Goal: Task Accomplishment & Management: Use online tool/utility

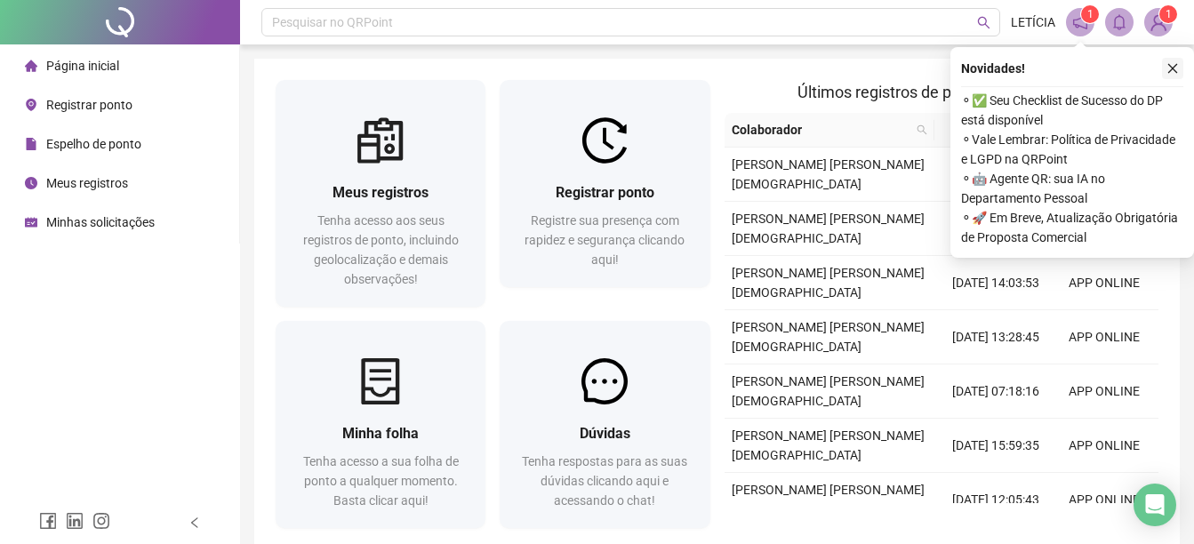
click at [1169, 71] on icon "close" at bounding box center [1172, 68] width 12 height 12
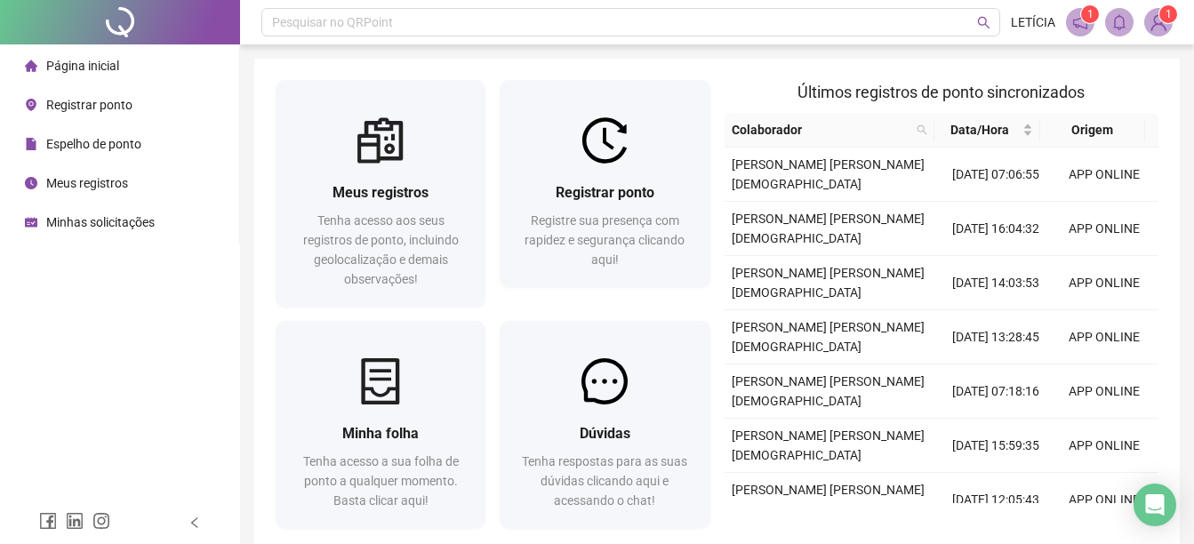
click at [131, 153] on div "Espelho de ponto" at bounding box center [83, 144] width 116 height 36
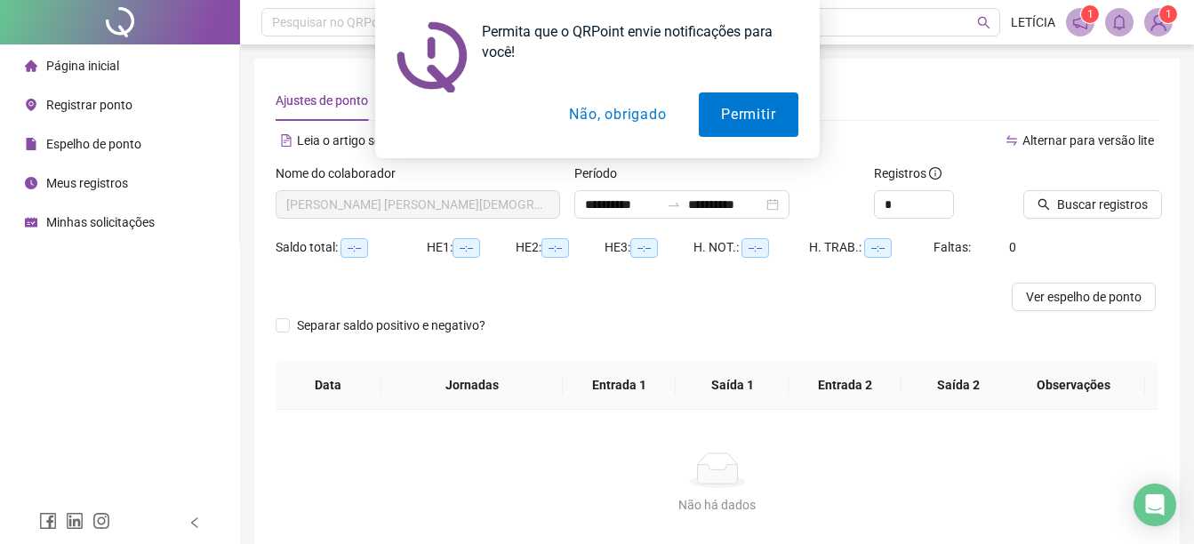
click at [594, 122] on button "Não, obrigado" at bounding box center [617, 114] width 141 height 44
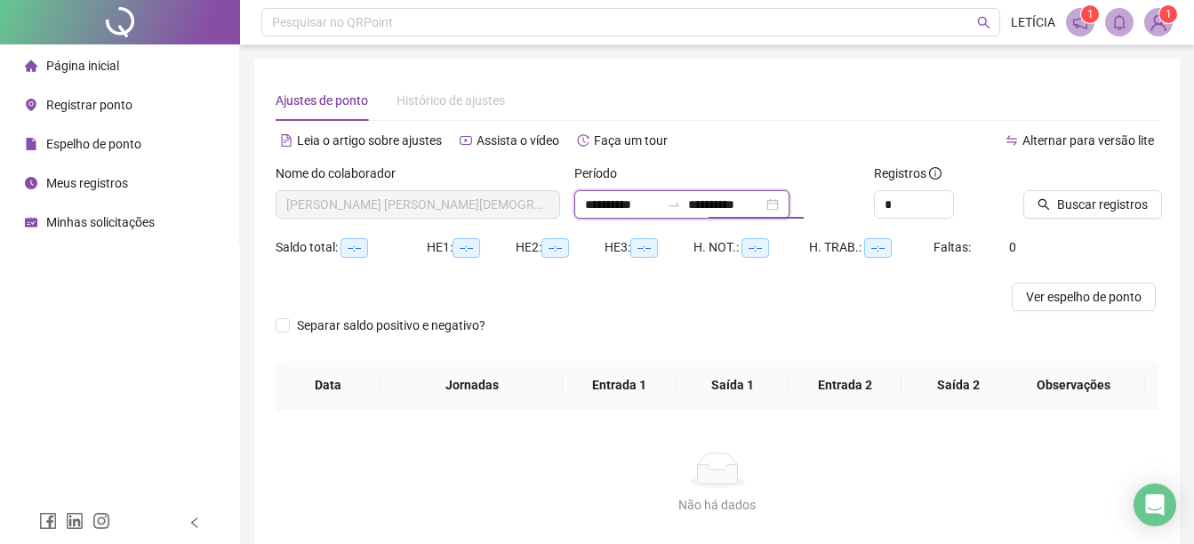
click at [723, 205] on input "**********" at bounding box center [725, 205] width 75 height 20
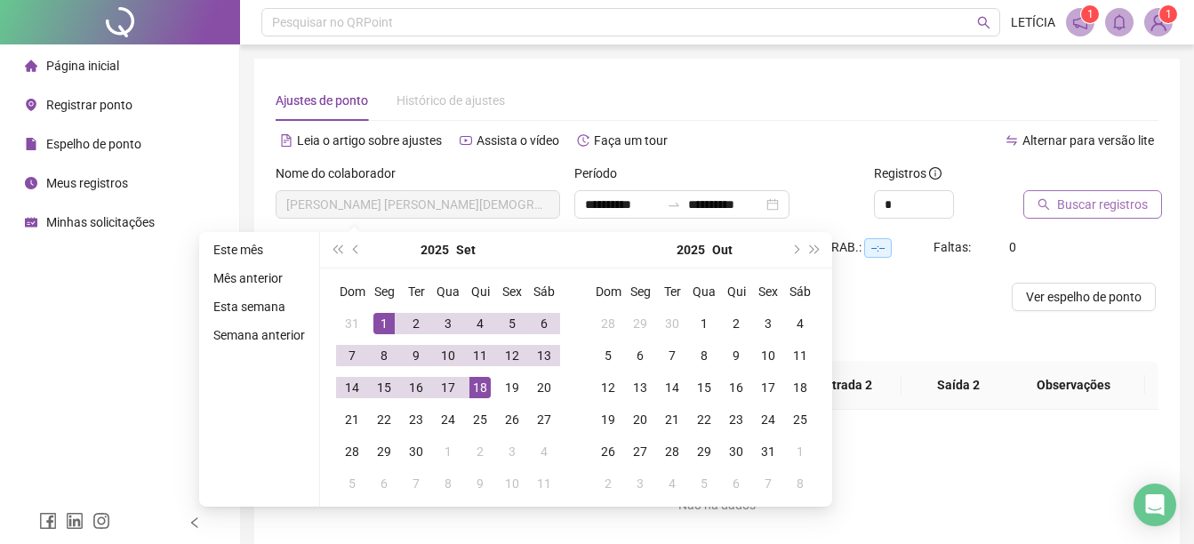
click at [1089, 203] on span "Buscar registros" at bounding box center [1102, 205] width 91 height 20
type input "**********"
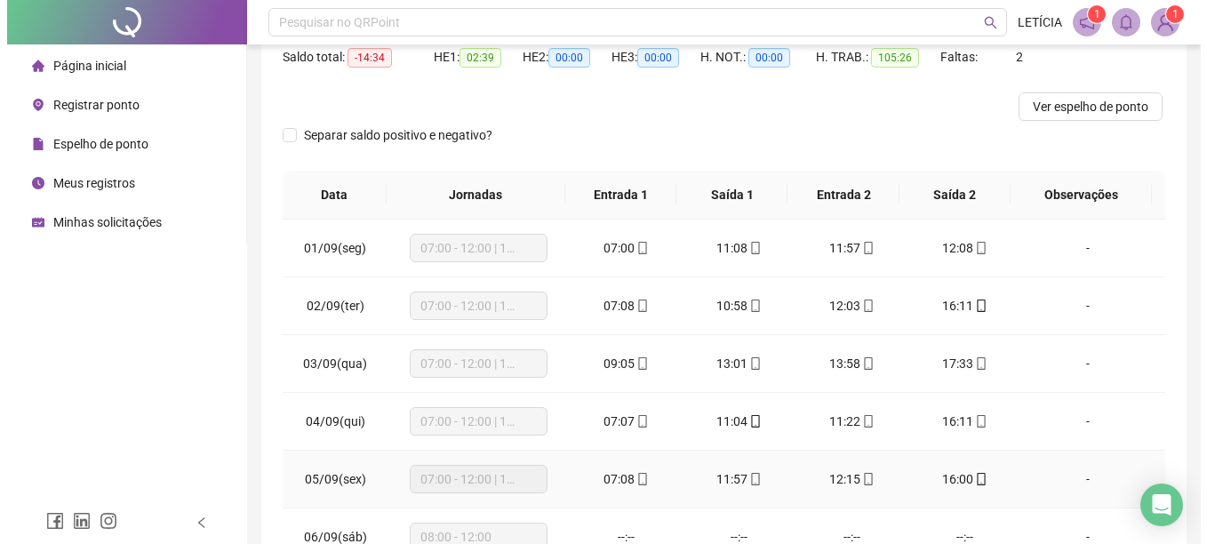
scroll to position [76, 0]
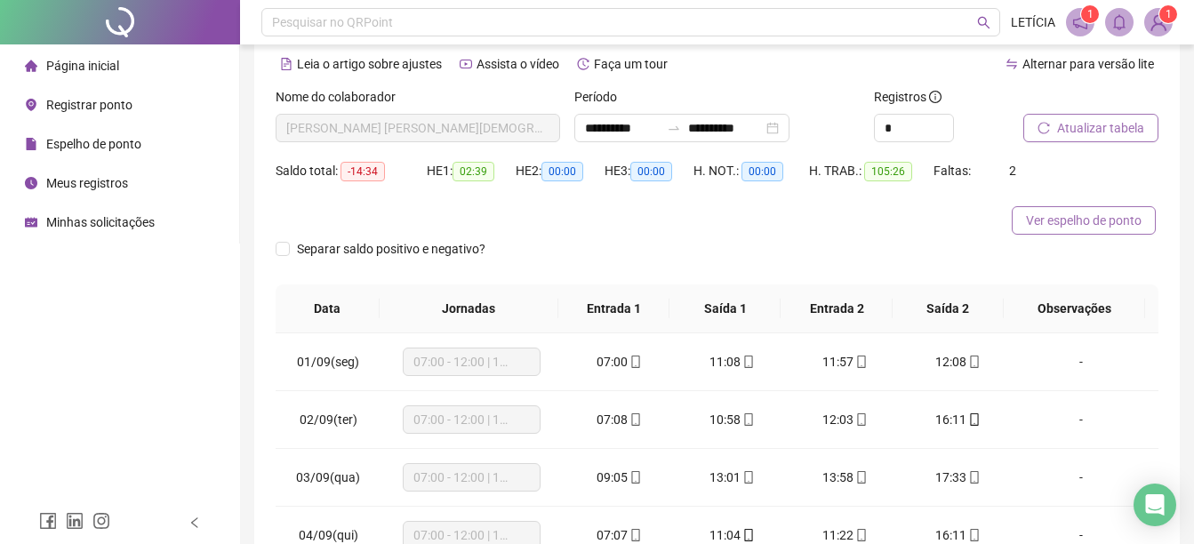
click at [1068, 217] on span "Ver espelho de ponto" at bounding box center [1084, 221] width 116 height 20
click at [1167, 16] on span "1" at bounding box center [1168, 14] width 6 height 12
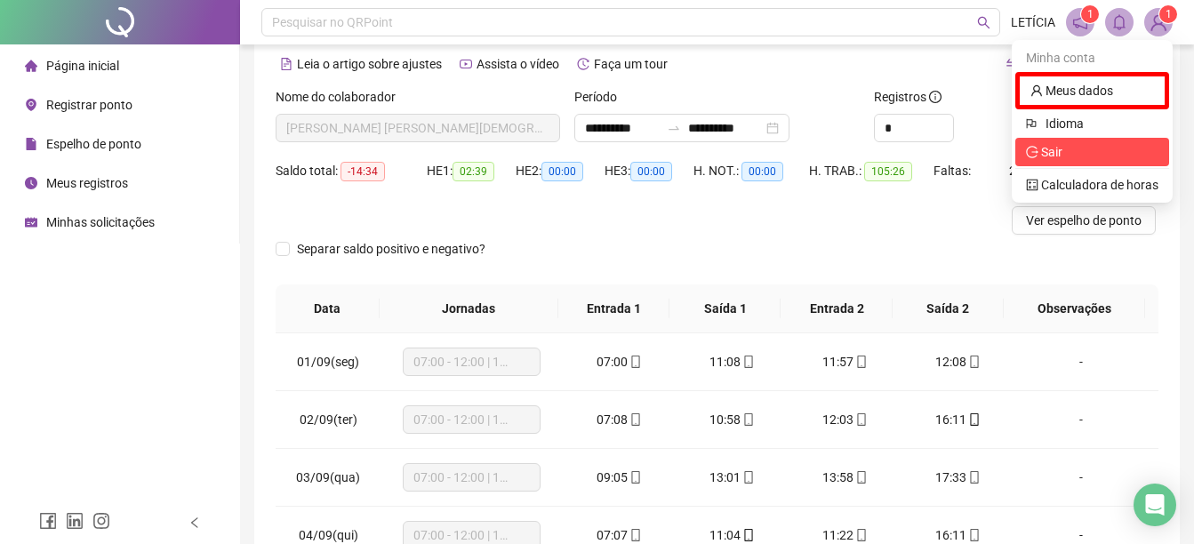
click at [1049, 157] on span "Sair" at bounding box center [1051, 152] width 21 height 14
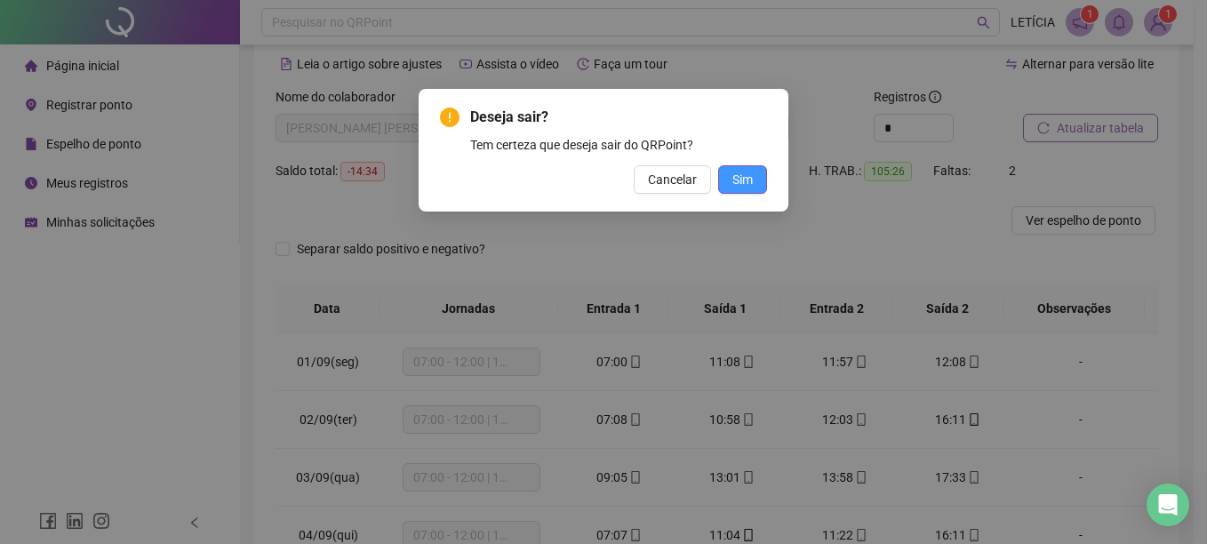
click at [733, 172] on span "Sim" at bounding box center [742, 180] width 20 height 20
